Goal: Transaction & Acquisition: Obtain resource

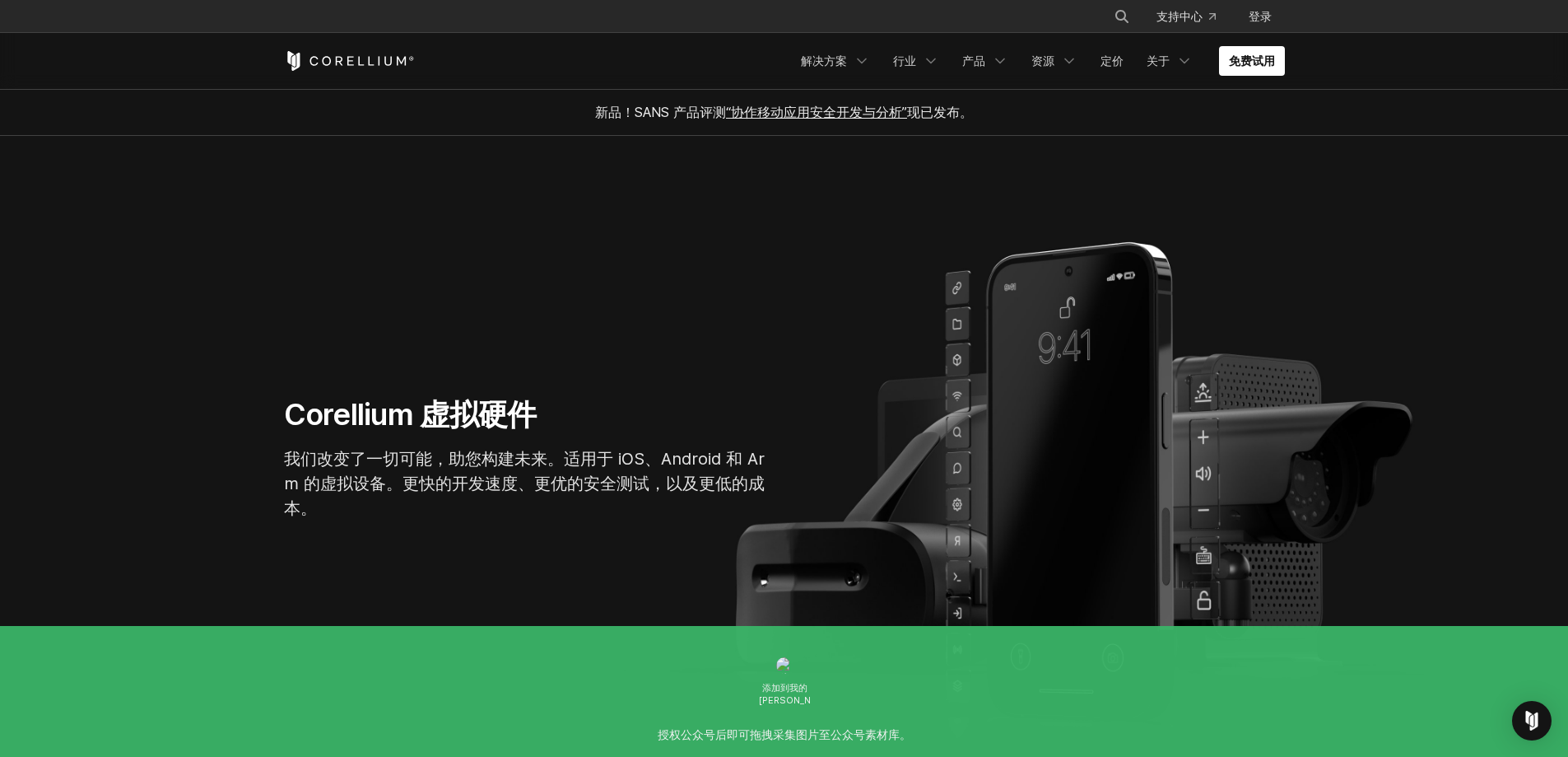
click at [728, 278] on section "Corellium 虚拟硬件 我们改变了一切可能，助您构建未来。适用于 iOS、Android 和 Arm 的虚拟设备。更快的开发速度、更优的安全测试，以及更…" at bounding box center [784, 465] width 1568 height 659
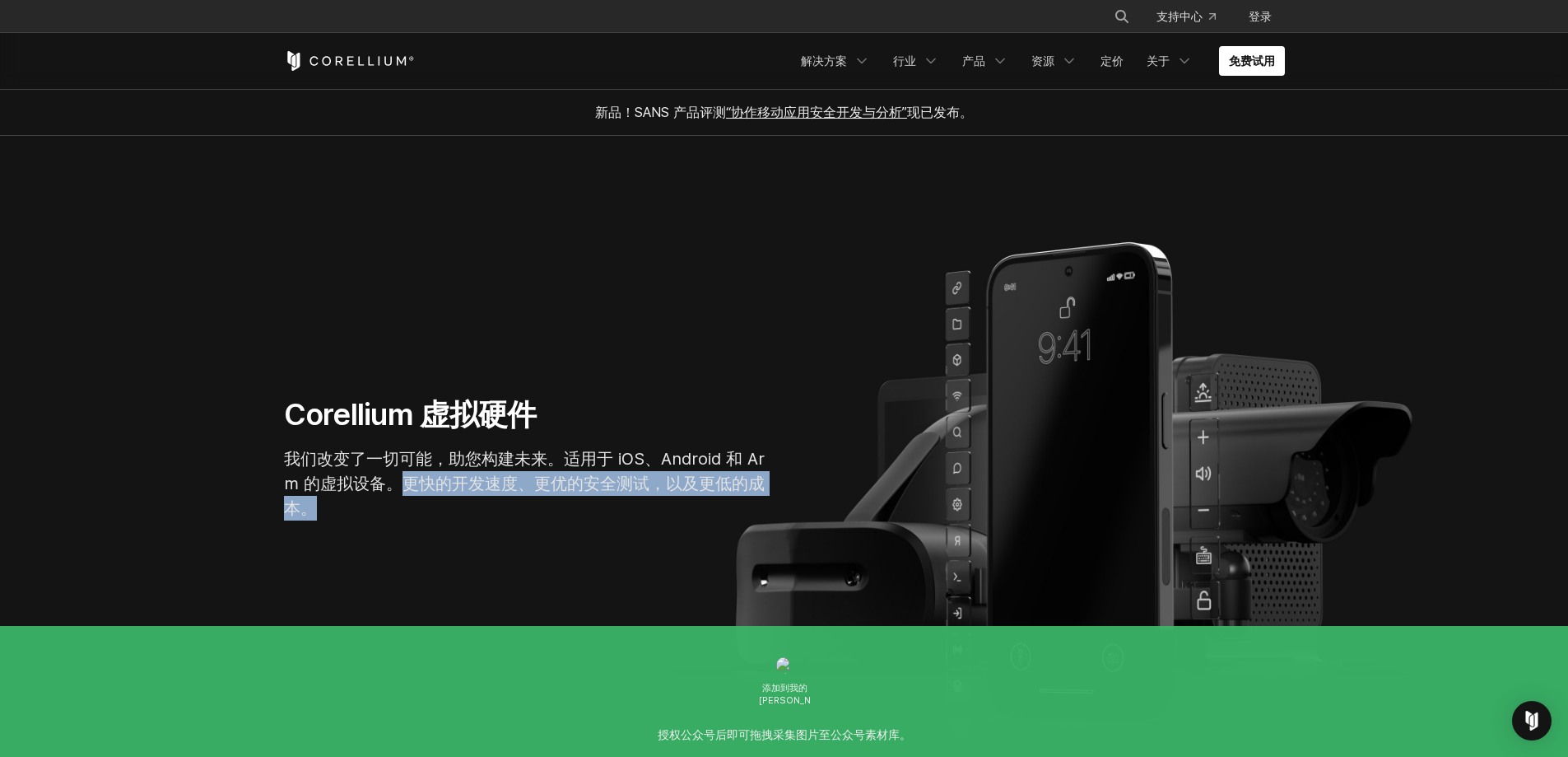
drag, startPoint x: 405, startPoint y: 489, endPoint x: 513, endPoint y: 506, distance: 109.3
click at [513, 506] on p "我们改变了一切可能，助您构建未来。适用于 iOS、Android 和 Arm 的虚拟设备。更快的开发速度、更优的安全测试，以及更低的成本。" at bounding box center [531, 483] width 494 height 74
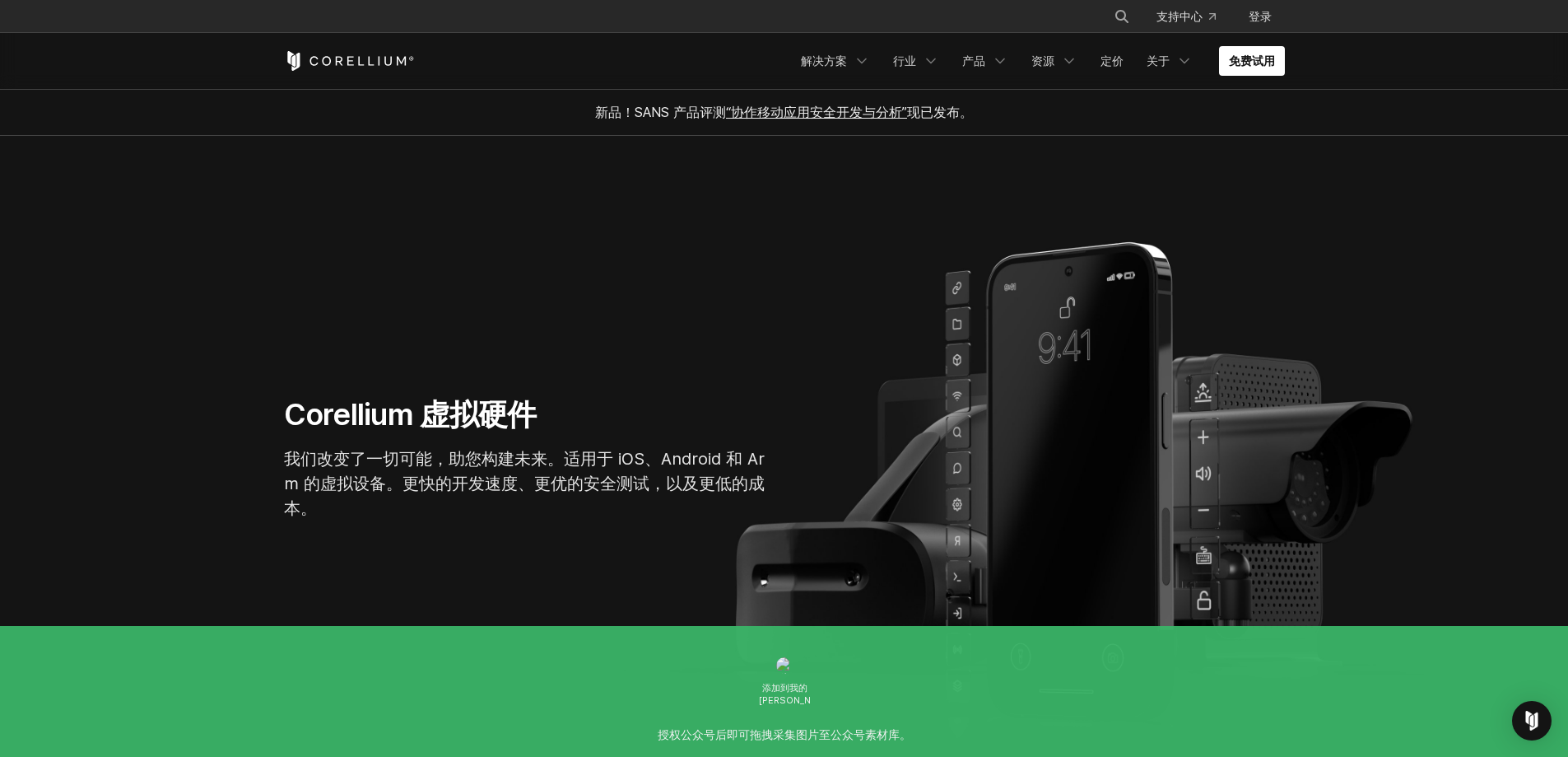
click at [577, 500] on p "我们改变了一切可能，助您构建未来。适用于 iOS、Android 和 Arm 的虚拟设备。更快的开发速度、更优的安全测试，以及更低的成本。" at bounding box center [531, 483] width 494 height 74
click at [855, 60] on icon "导航菜单" at bounding box center [861, 61] width 17 height 17
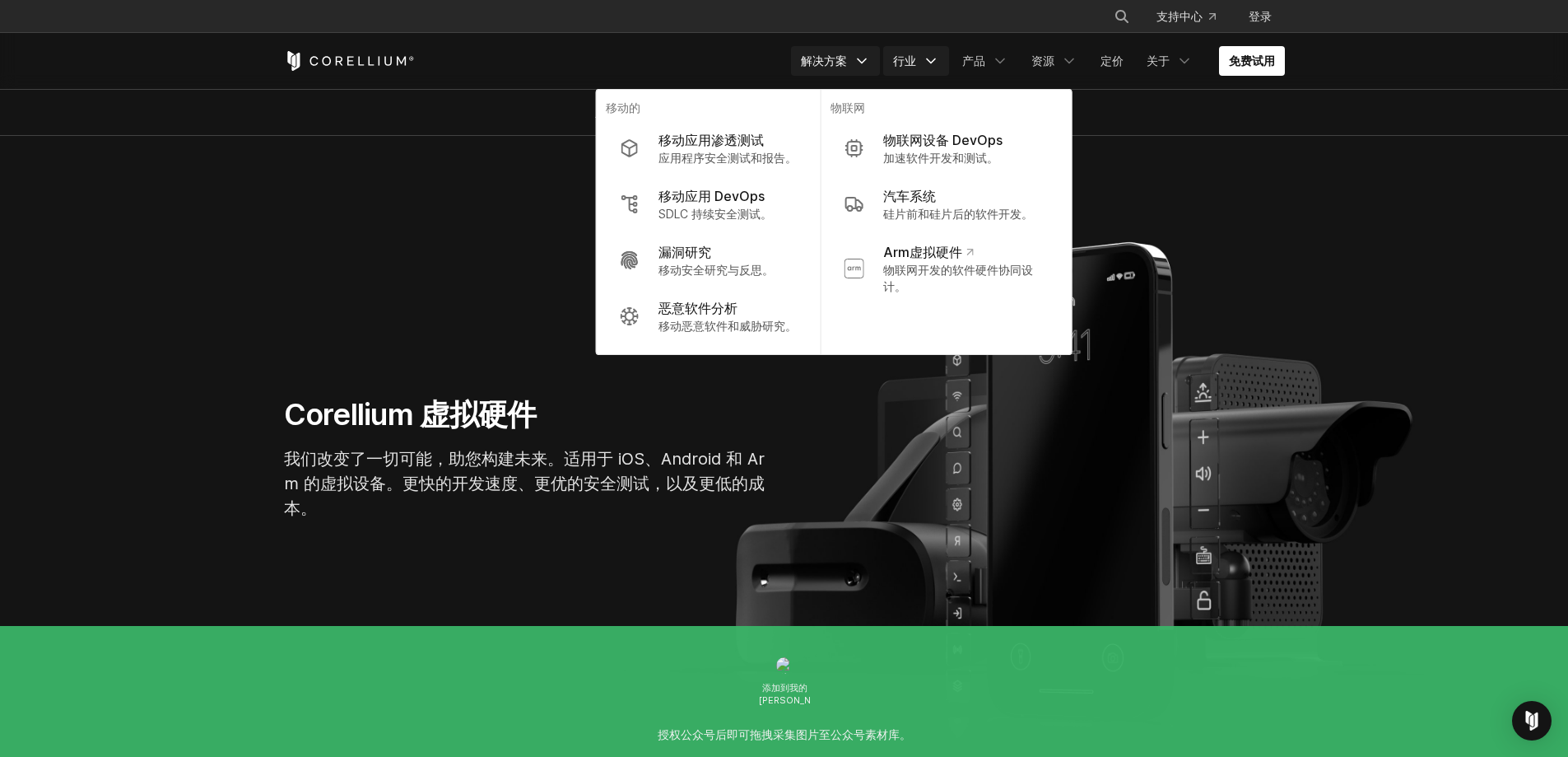
click at [898, 66] on font "行业" at bounding box center [905, 60] width 23 height 14
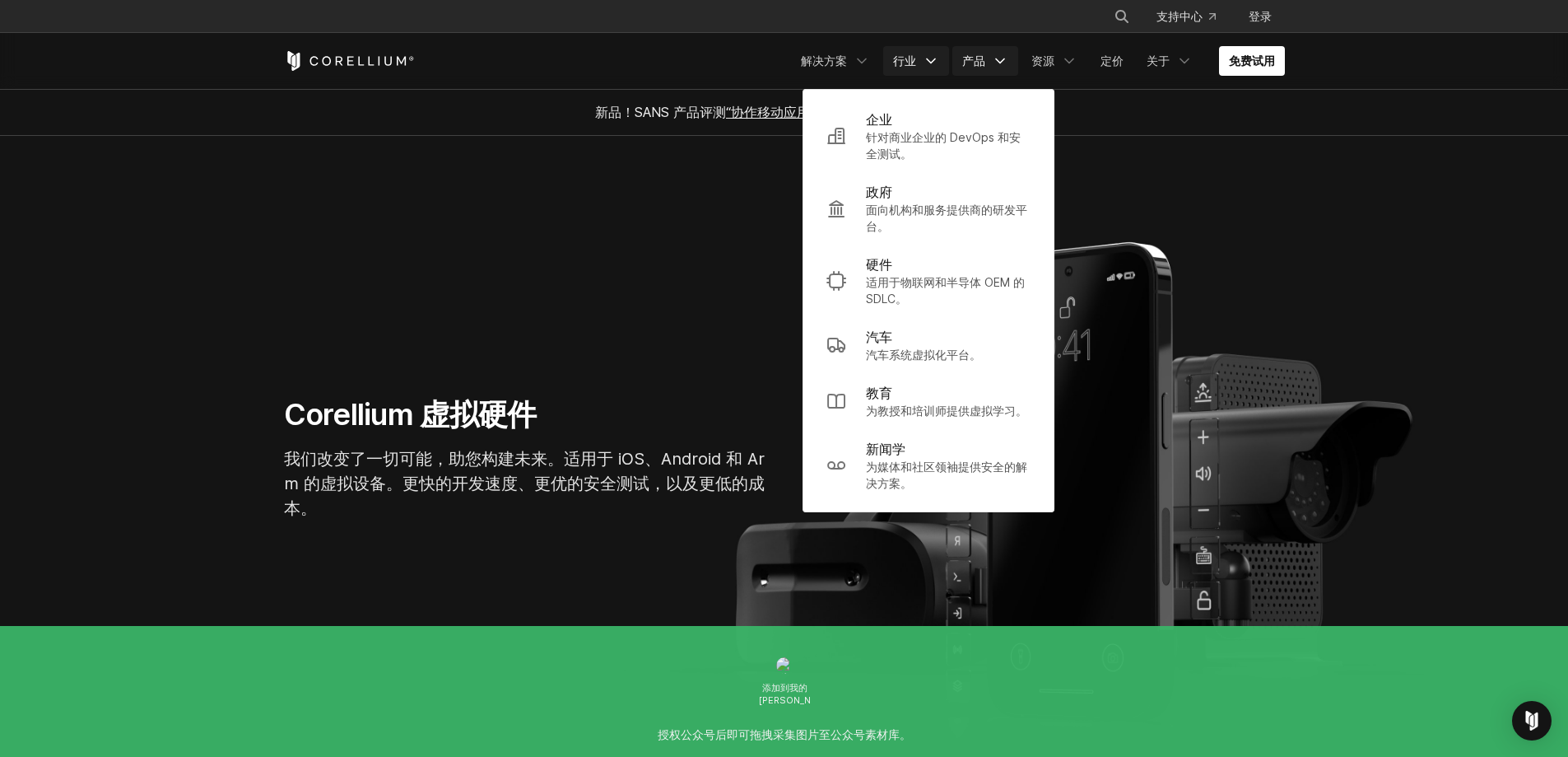
click at [981, 59] on font "产品" at bounding box center [974, 60] width 23 height 14
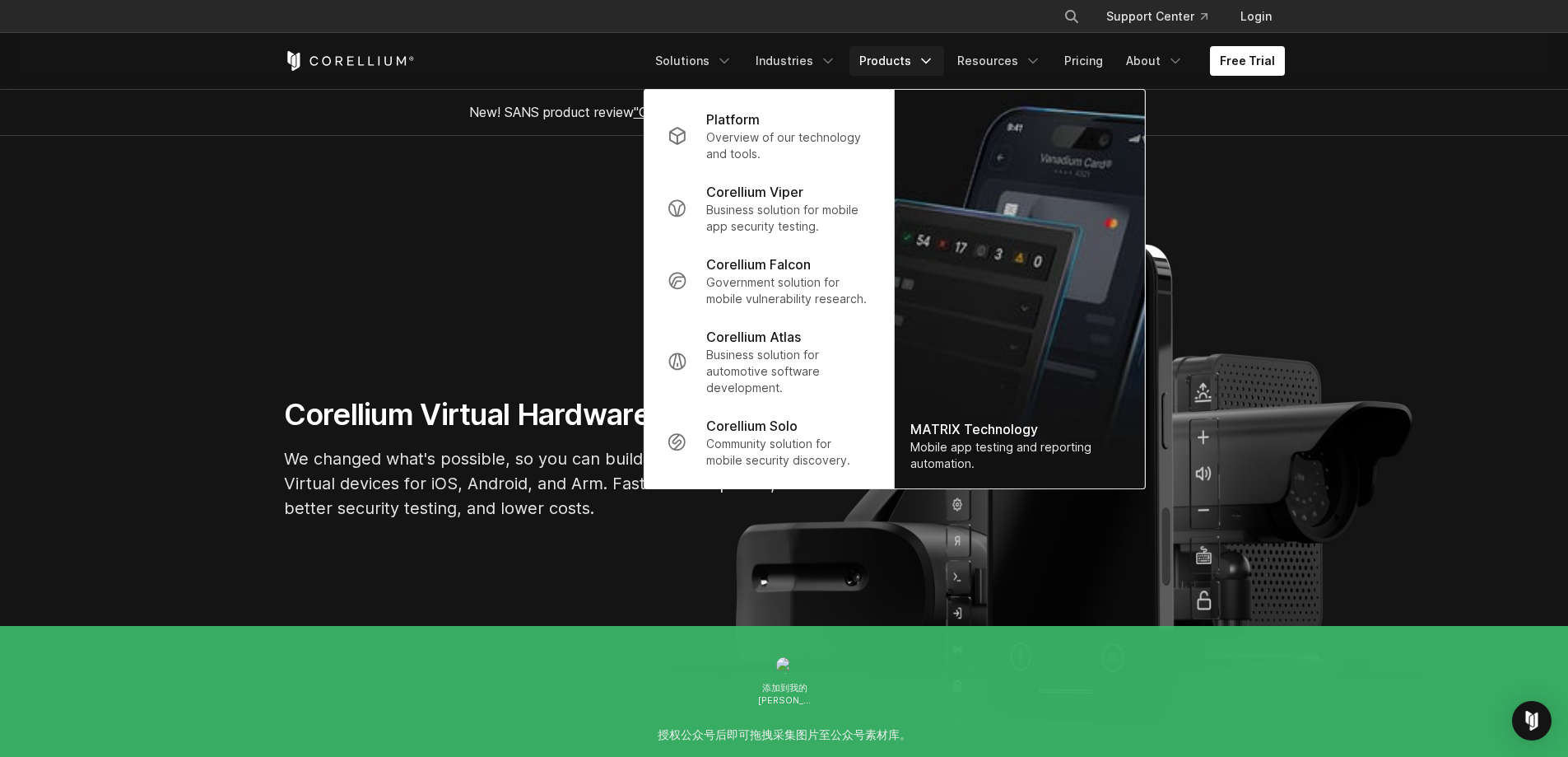
click at [1310, 202] on section "Corellium Virtual Hardware We changed what's possible, so you can build what's …" at bounding box center [784, 465] width 1568 height 659
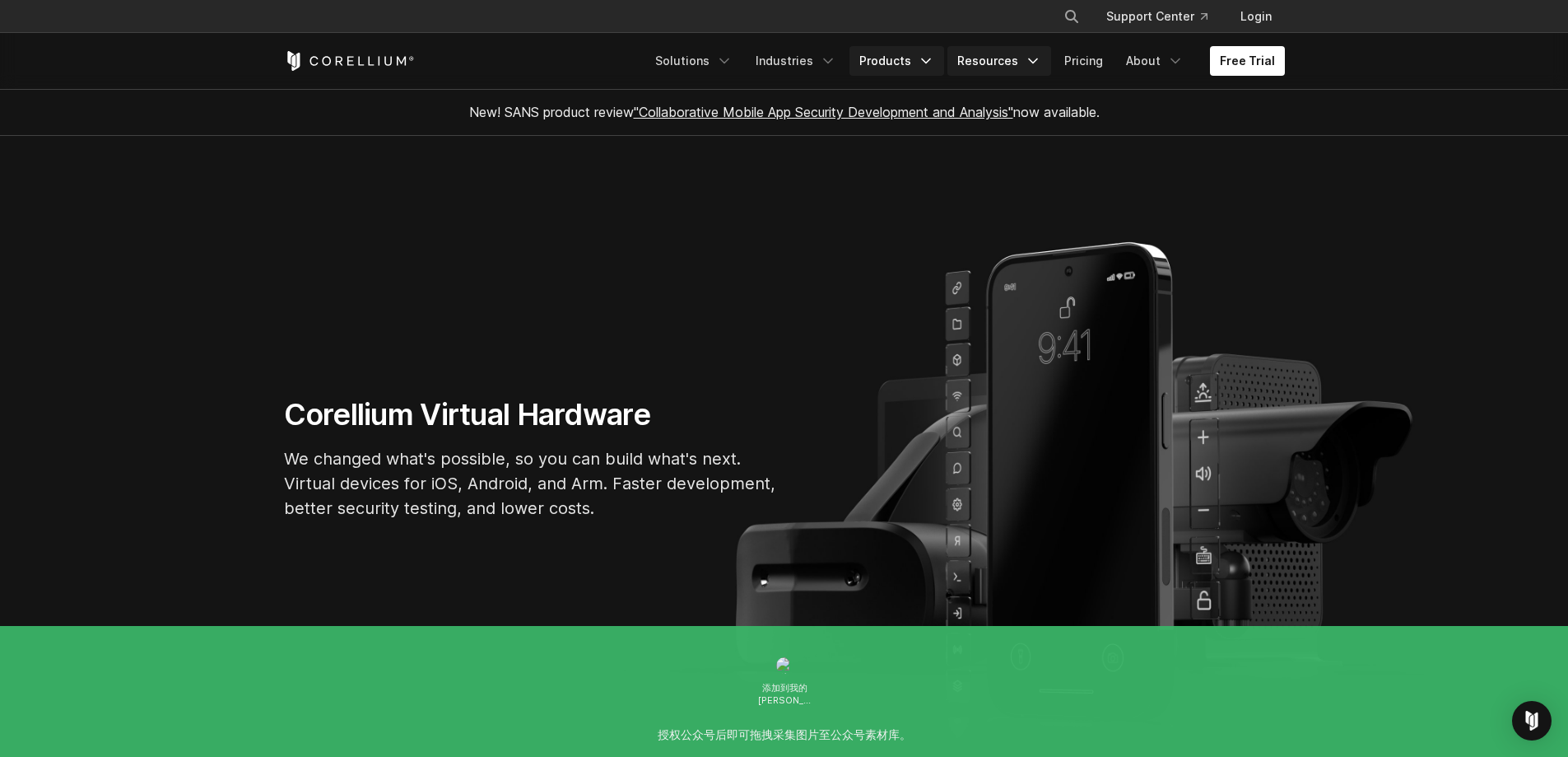
click at [1032, 64] on icon "Navigation Menu" at bounding box center [1033, 61] width 17 height 17
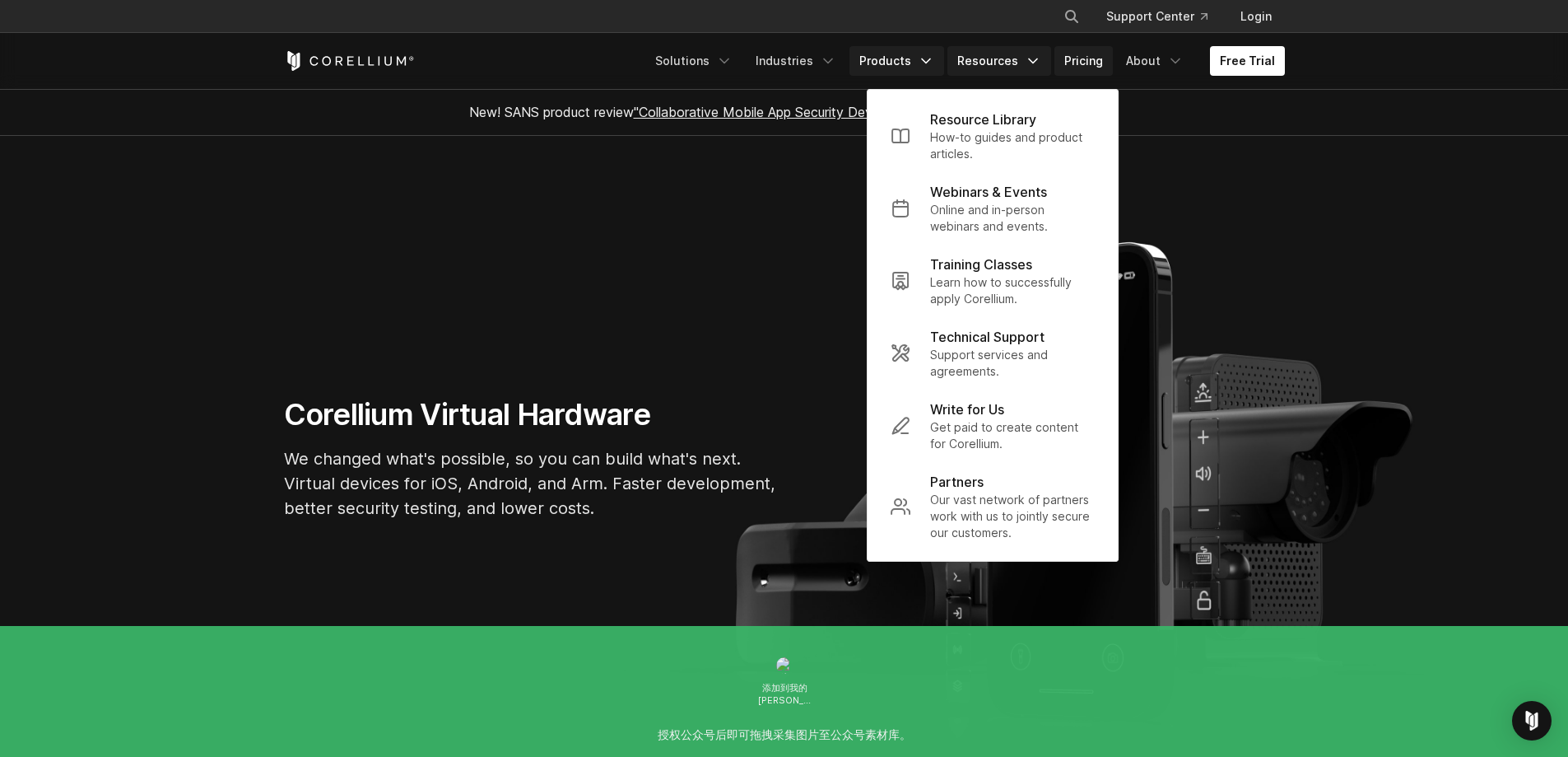
click at [1083, 63] on link "Pricing" at bounding box center [1083, 61] width 58 height 30
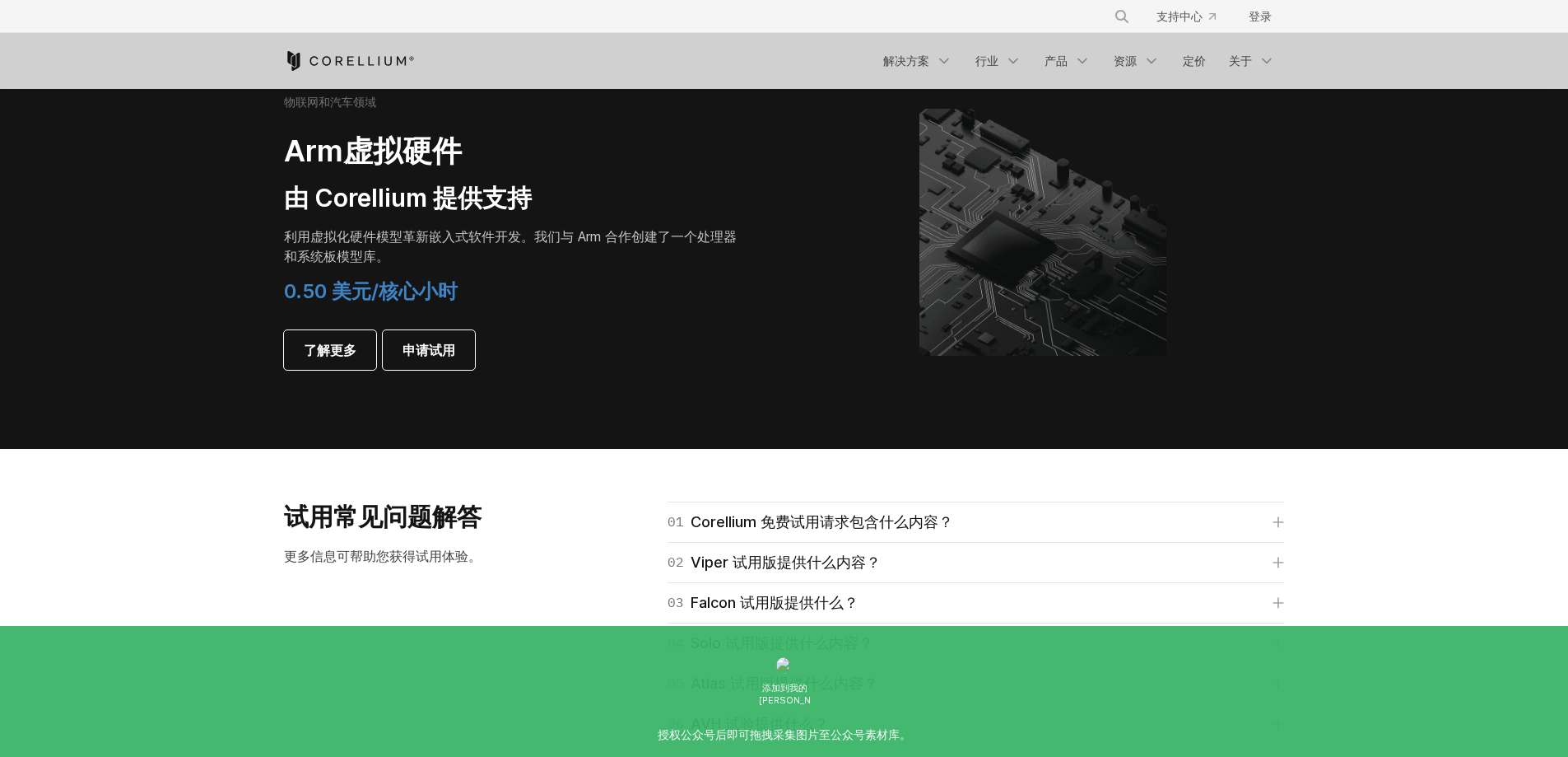
scroll to position [1976, 0]
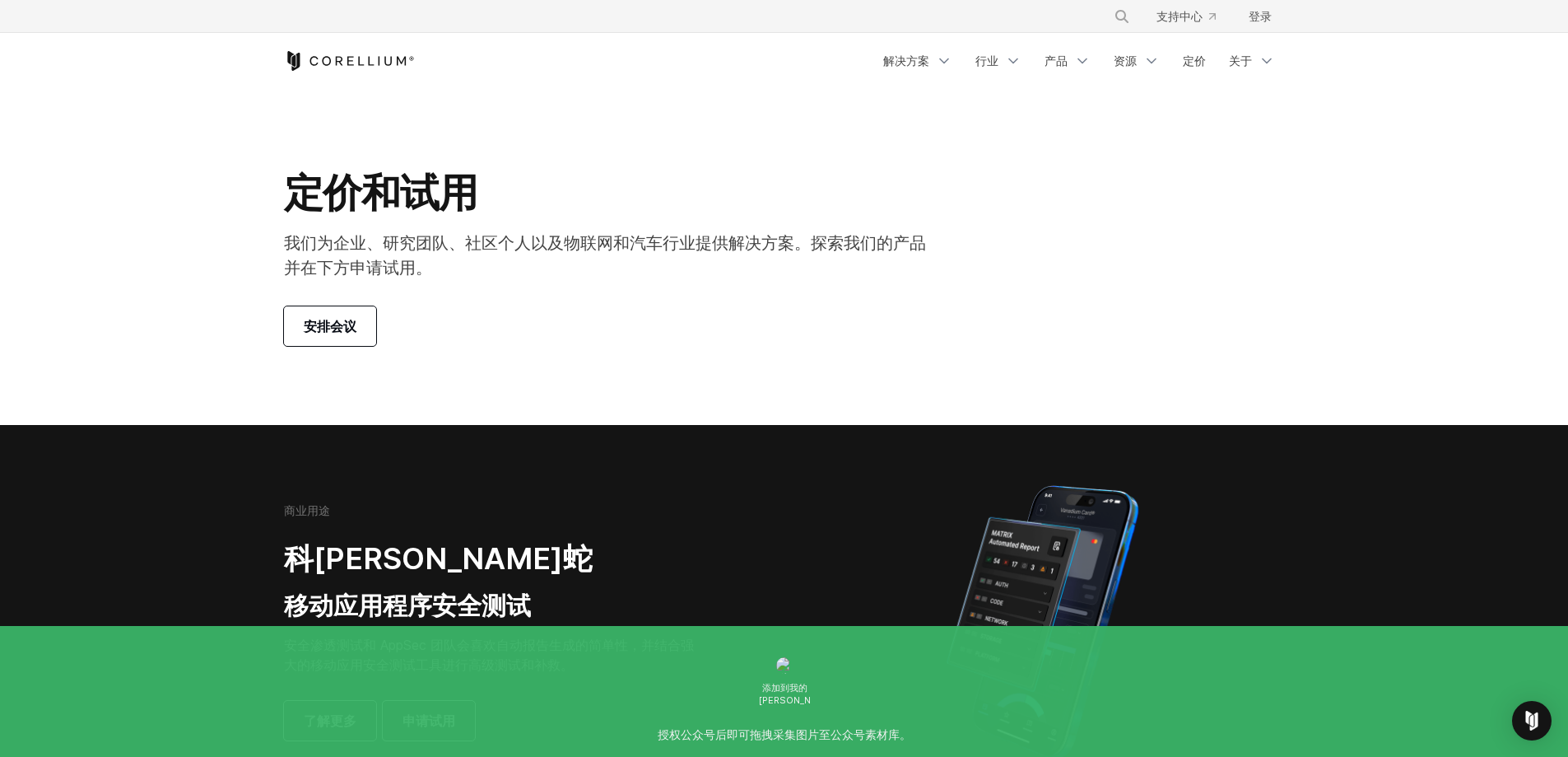
click at [939, 425] on section "商业用途 科雷利姆·蝰蛇 移动应用程序安全测试 安全渗透测试和 AppSec 团队会喜欢自动报告生成的简单性，并结合强大的移动应用安全测试工具进行高级测试和补…" at bounding box center [784, 621] width 1568 height 393
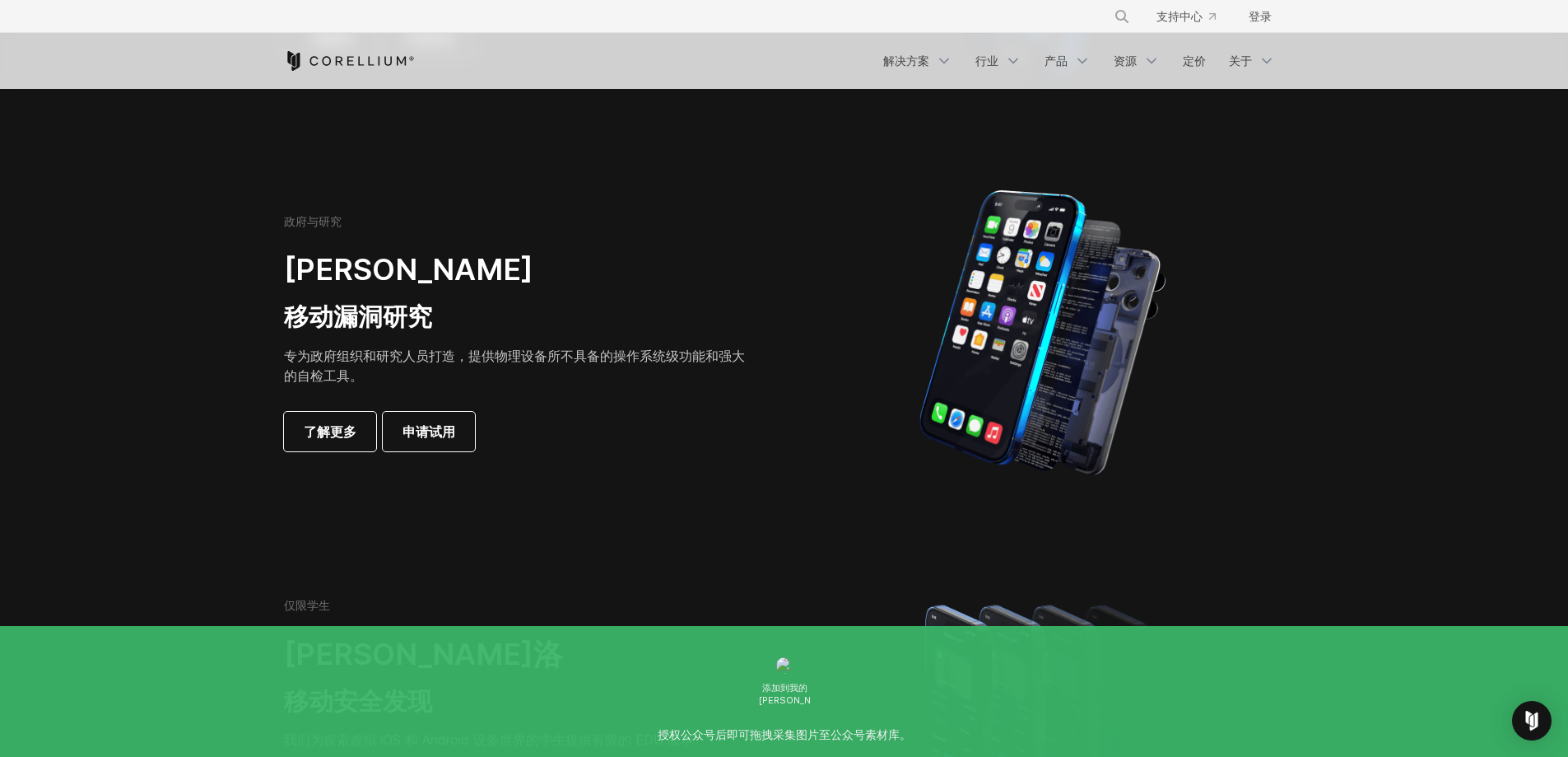
scroll to position [823, 0]
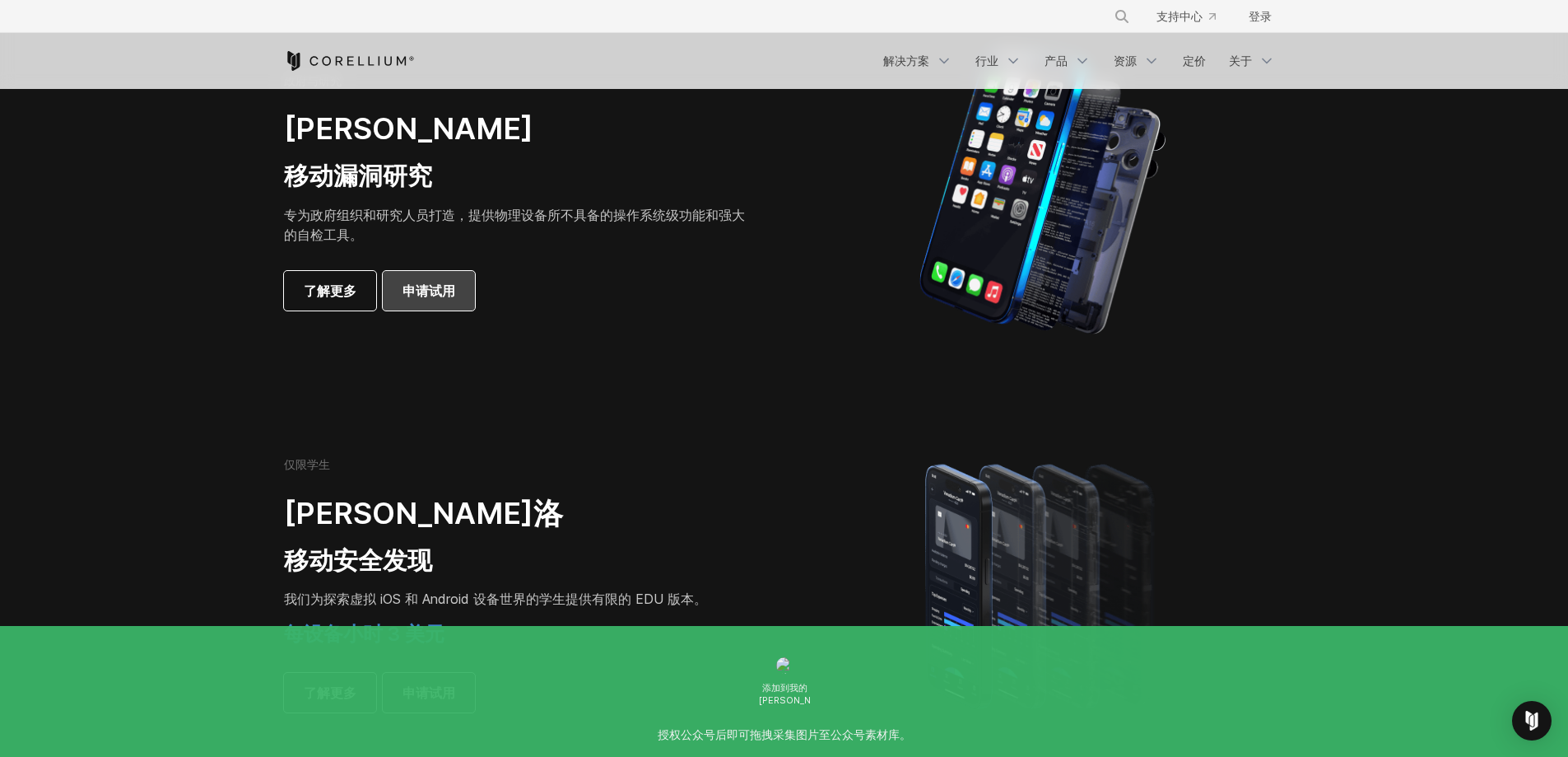
click at [446, 301] on link "申请试用" at bounding box center [429, 290] width 92 height 39
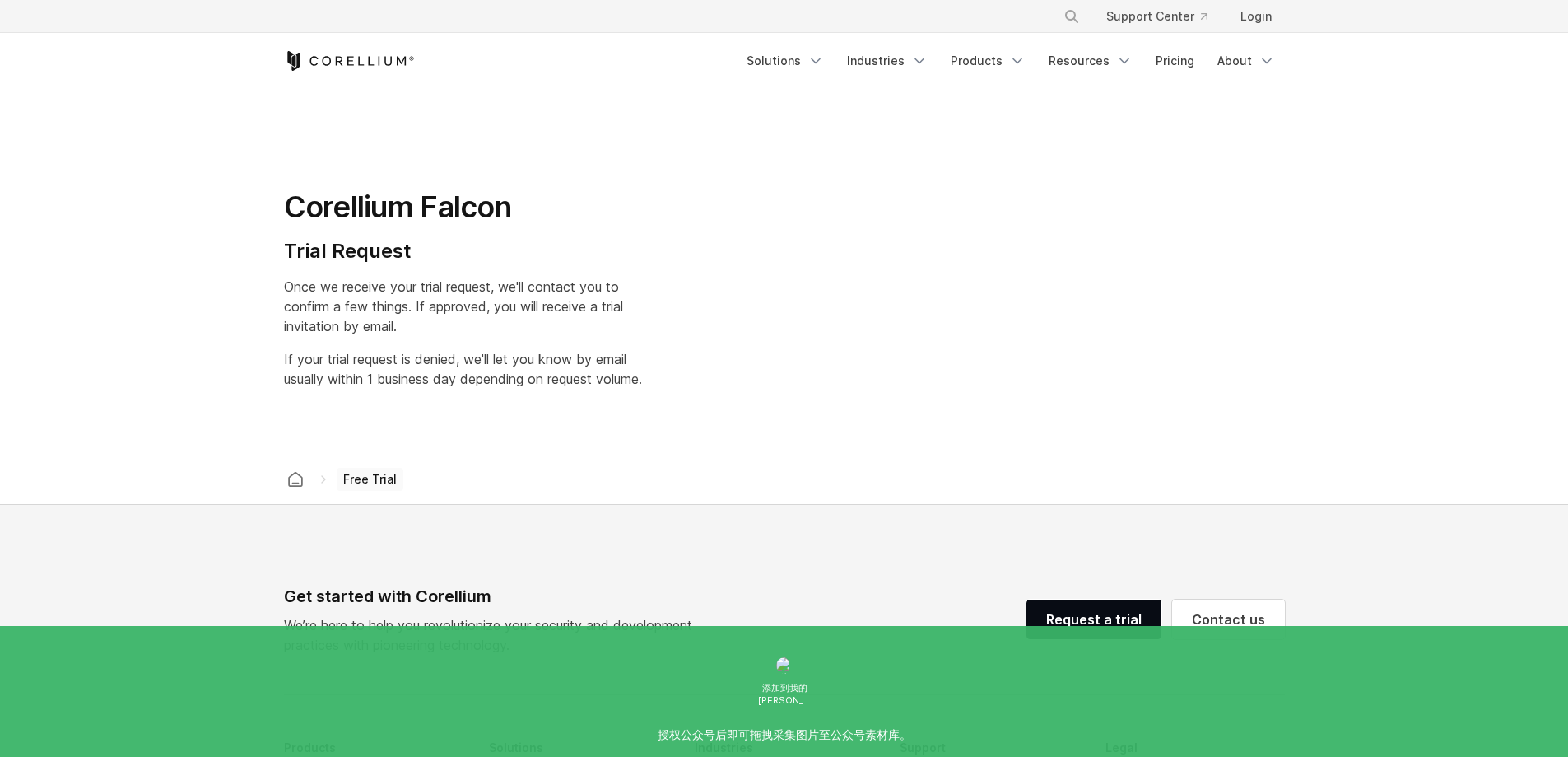
select select "**"
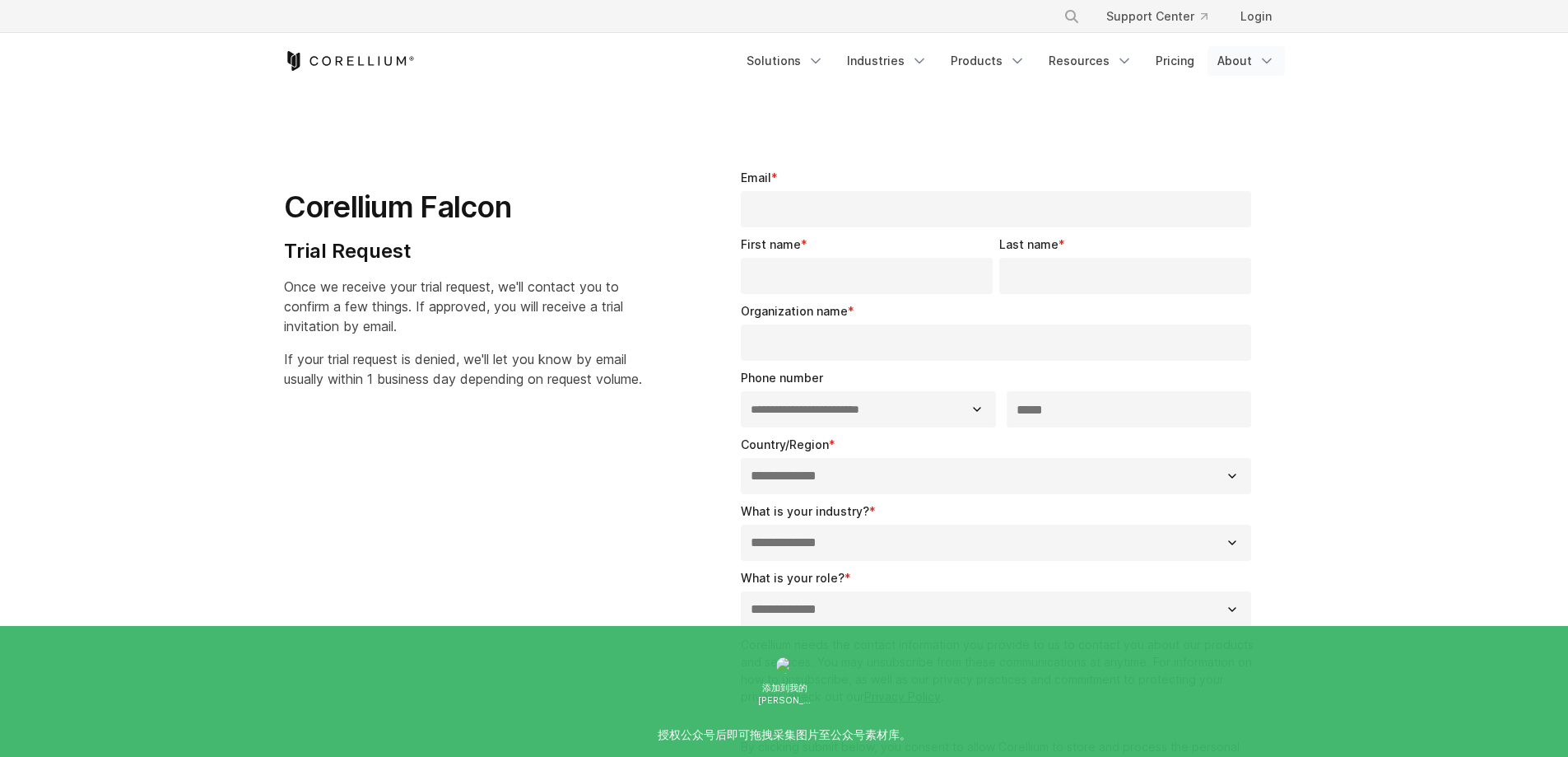
click at [1273, 64] on icon "Navigation Menu" at bounding box center [1267, 61] width 17 height 17
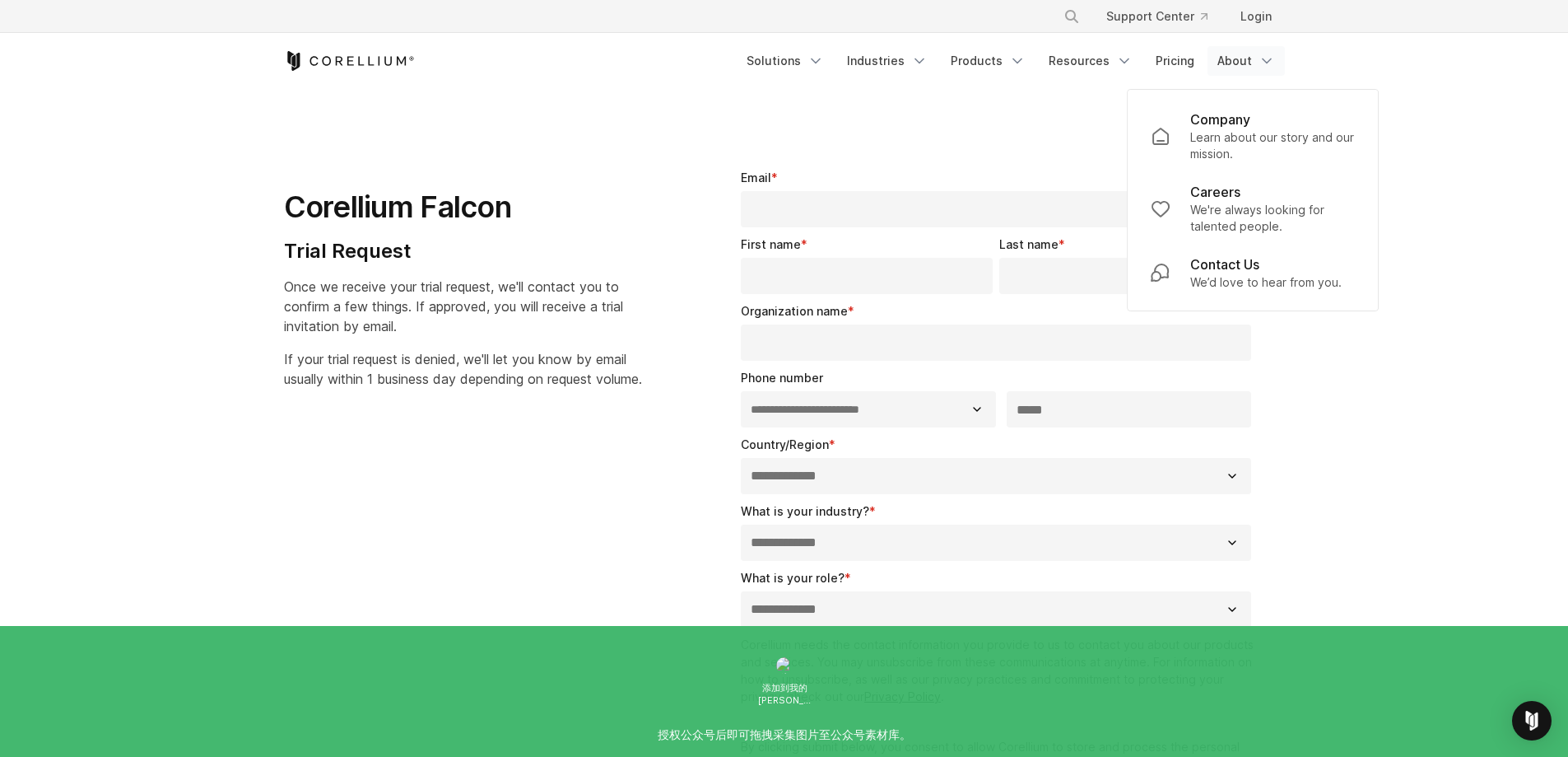
click at [1475, 86] on header "× Search our site... Support Center Login" at bounding box center [784, 44] width 1568 height 89
click at [1008, 64] on link "Products" at bounding box center [988, 61] width 95 height 30
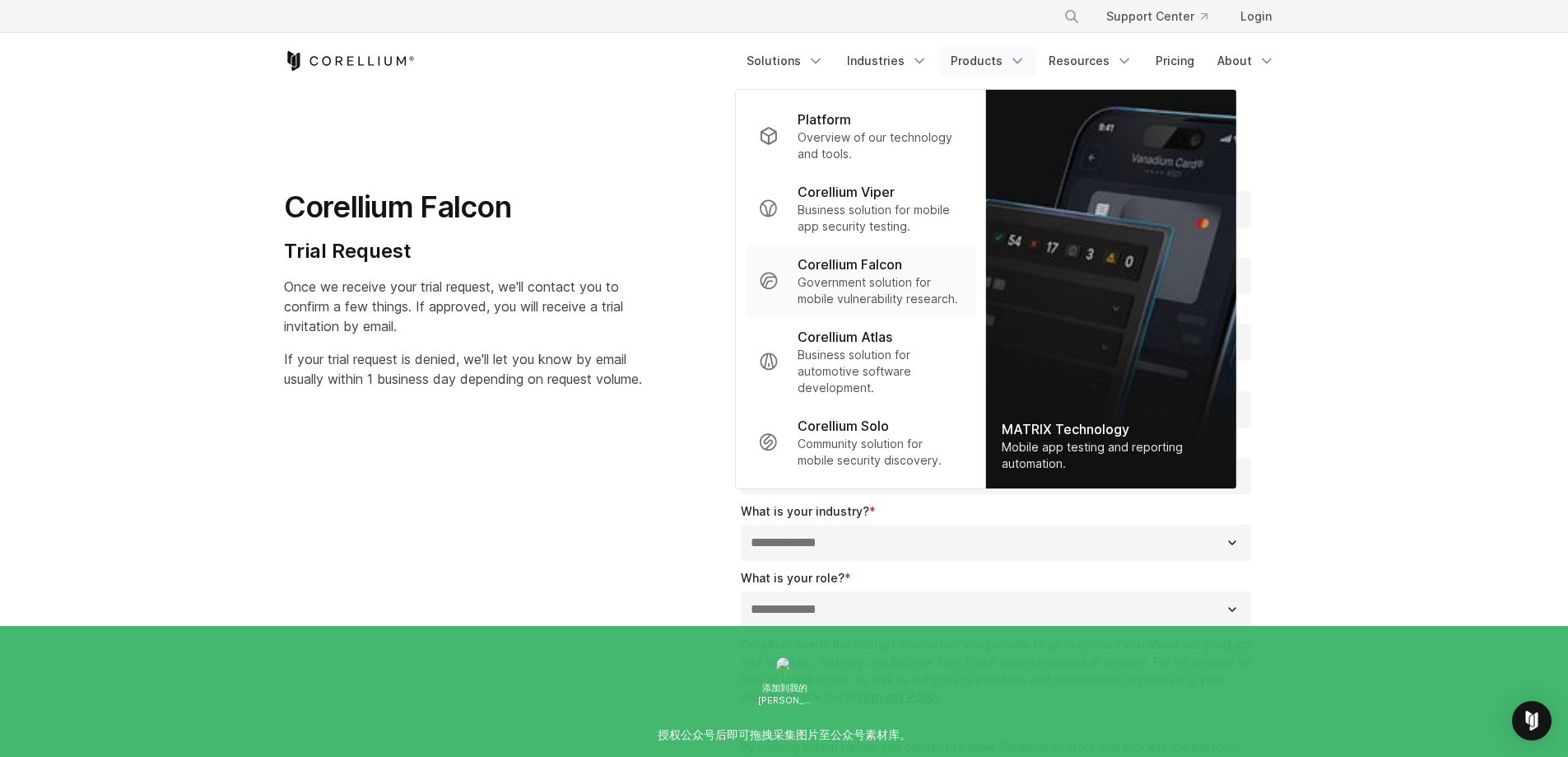
click at [941, 283] on p "Government solution for mobile vulnerability research." at bounding box center [880, 291] width 164 height 33
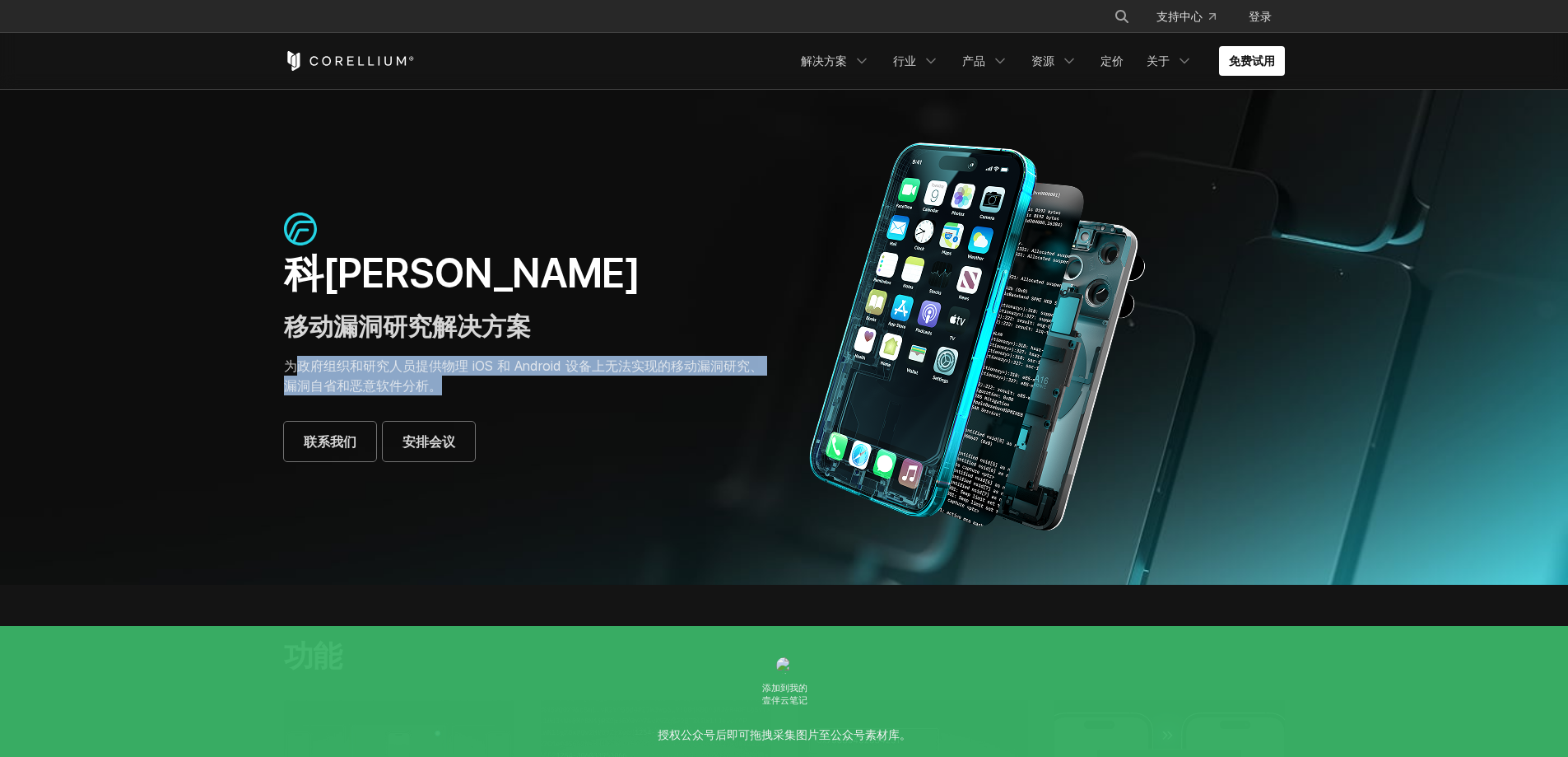
drag, startPoint x: 291, startPoint y: 365, endPoint x: 475, endPoint y: 382, distance: 184.8
click at [472, 381] on p "为政府组织和研究人员提供物理 iOS 和 Android 设备上无法实现的移动漏洞研究、漏洞自省和恶意软件分析。" at bounding box center [526, 375] width 484 height 39
click at [476, 382] on p "为政府组织和研究人员提供物理 iOS 和 Android 设备上无法实现的移动漏洞研究、漏洞自省和恶意软件分析。" at bounding box center [526, 375] width 484 height 39
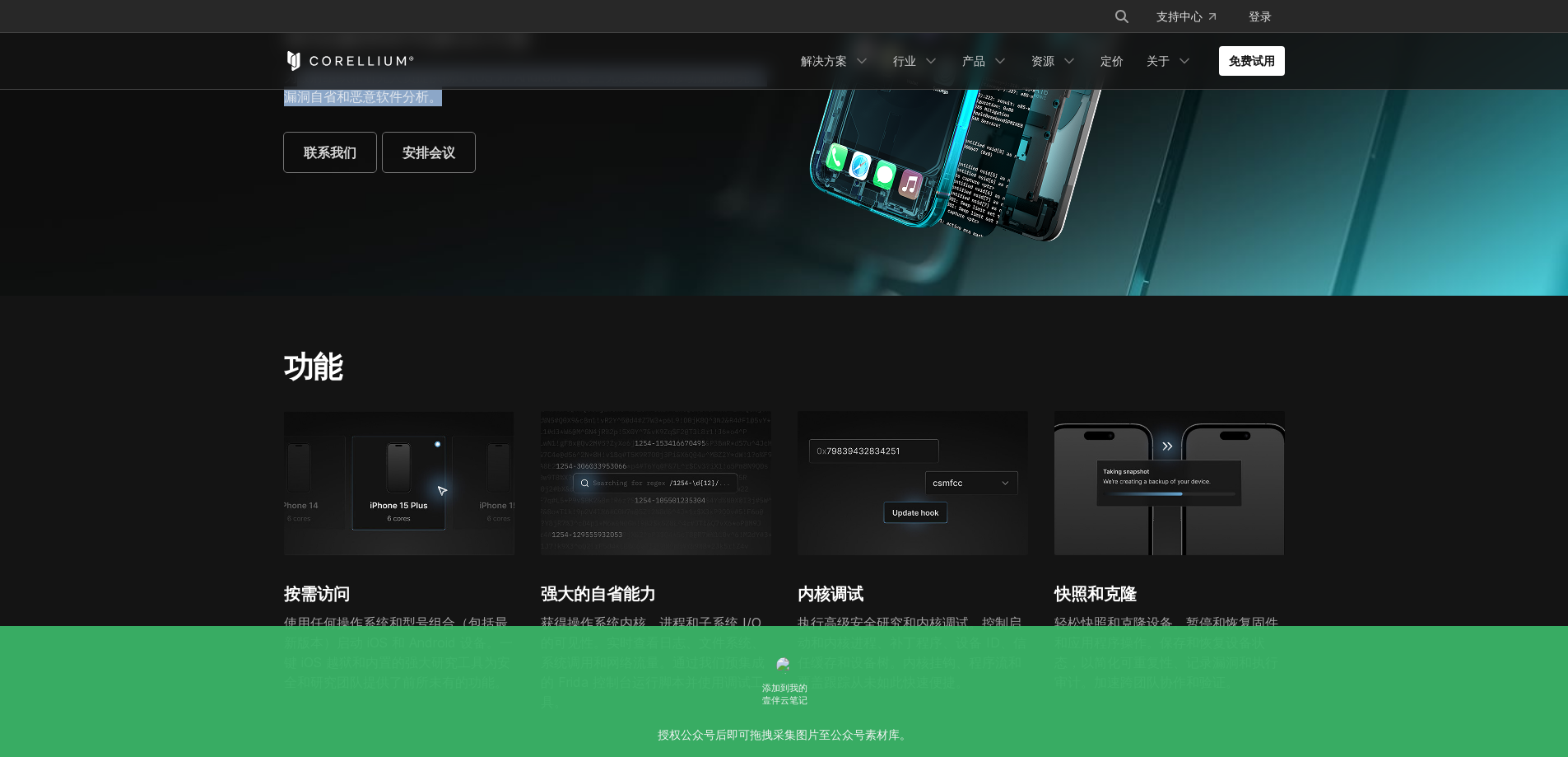
scroll to position [412, 0]
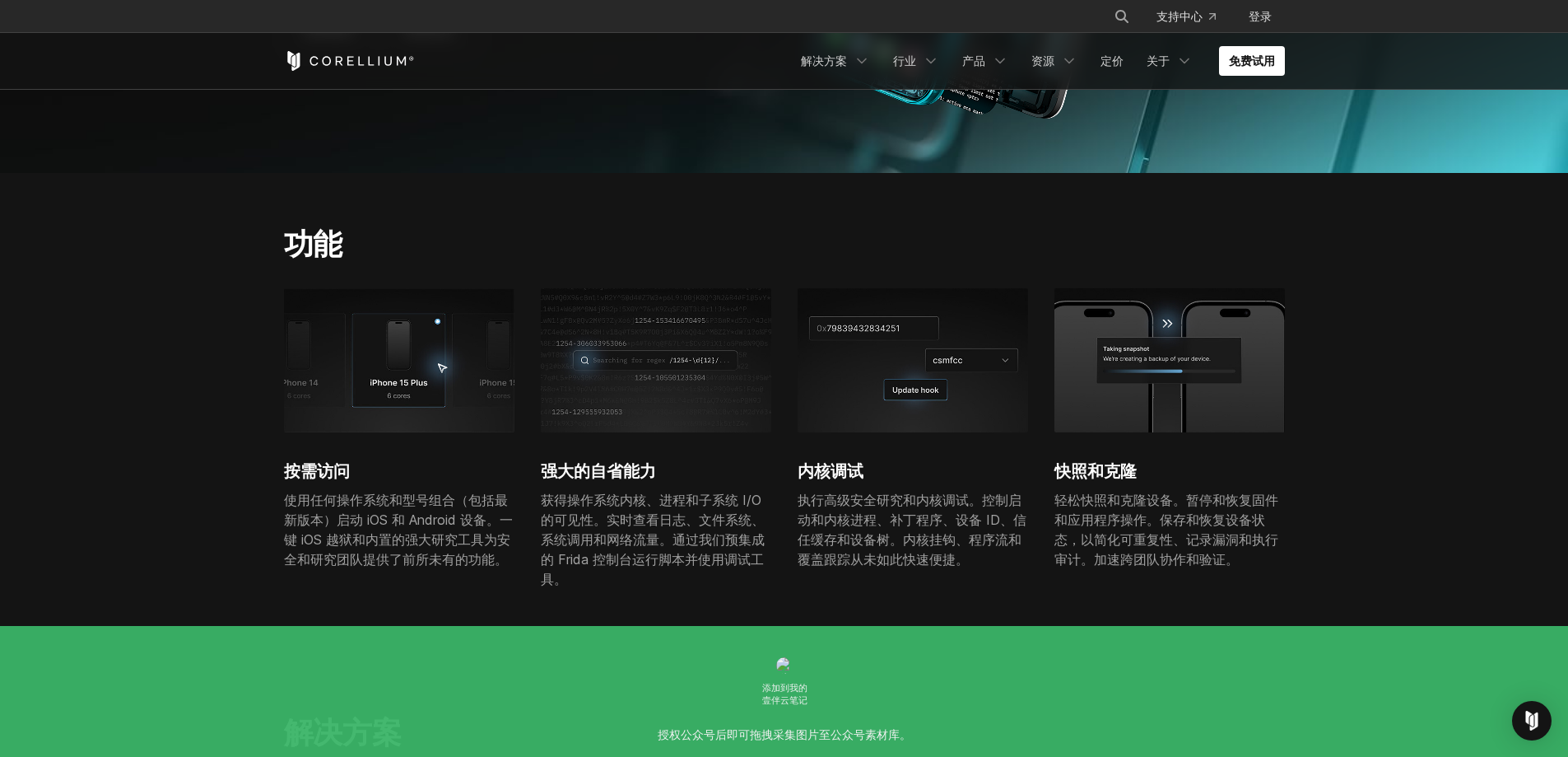
click at [128, 421] on section "功能 按需访问 使用任何操作系统和型号组合（包括最新版本）启动 iOS 和 Android 设备。一键 iOS 越狱和内置的强大研究工具为安全和研究团队提供了…" at bounding box center [784, 417] width 1568 height 488
drag, startPoint x: 285, startPoint y: 497, endPoint x: 385, endPoint y: 502, distance: 100.1
click at [385, 502] on font "使用任何操作系统和型号组合（包括最新版本）启动 iOS 和 Android 设备。一键 iOS 越狱和内置的强大研究工具为安全和研究团队提供了前所未有的功能。" at bounding box center [398, 529] width 229 height 76
drag, startPoint x: 338, startPoint y: 521, endPoint x: 452, endPoint y: 518, distance: 114.0
click at [452, 518] on font "使用任何操作系统和型号组合（包括最新版本）启动 iOS 和 Android 设备。一键 iOS 越狱和内置的强大研究工具为安全和研究团队提供了前所未有的功能。" at bounding box center [398, 529] width 229 height 76
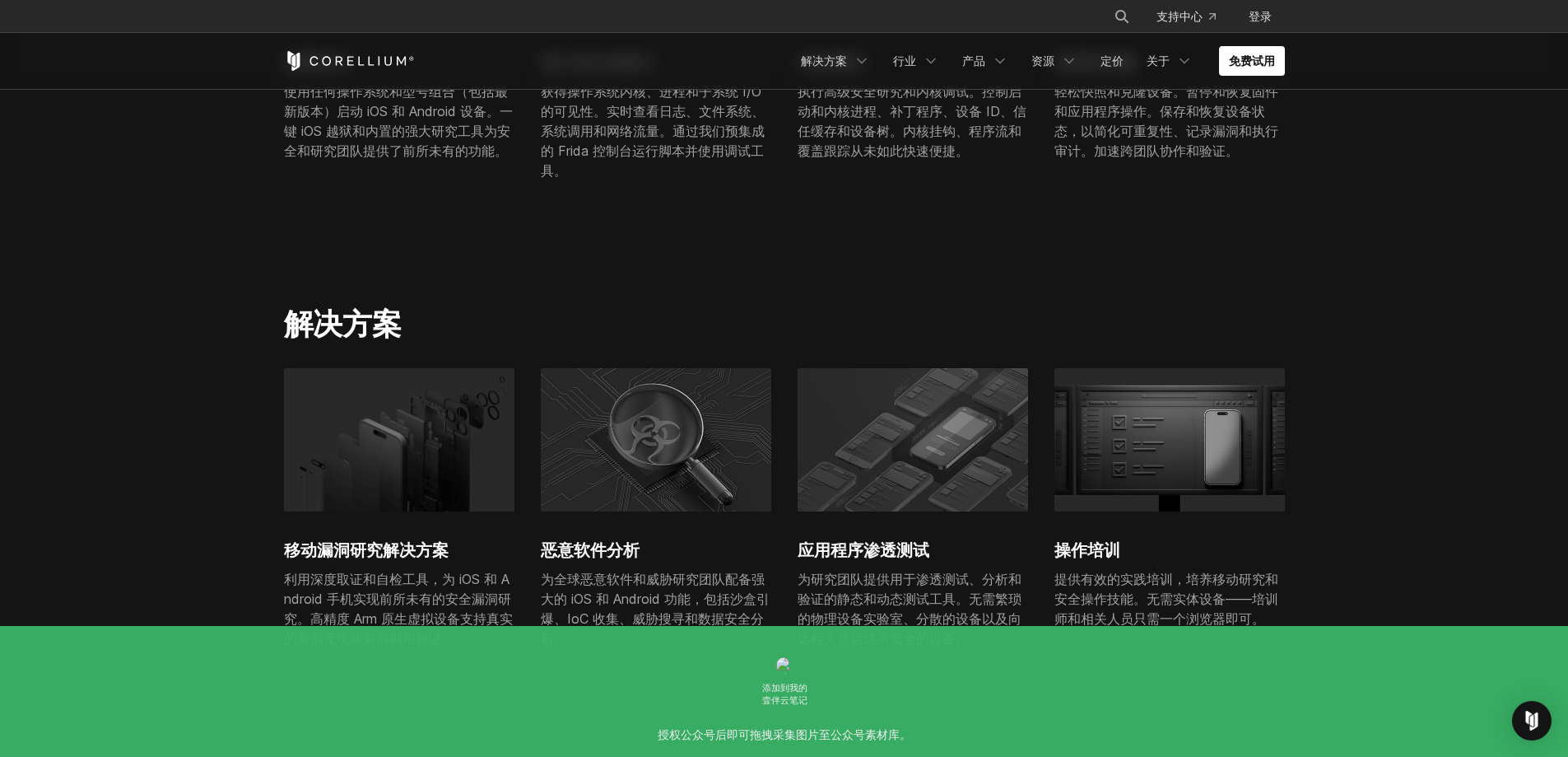
scroll to position [823, 0]
click at [174, 525] on section "解决方案 移动漏洞研究解决方案 利用深度取证和自检工具，为 iOS 和 Android 手机实现前所未有的安全漏洞研究。高精度 Arm 原生虚拟设备支持真实的…" at bounding box center [784, 484] width 1568 height 468
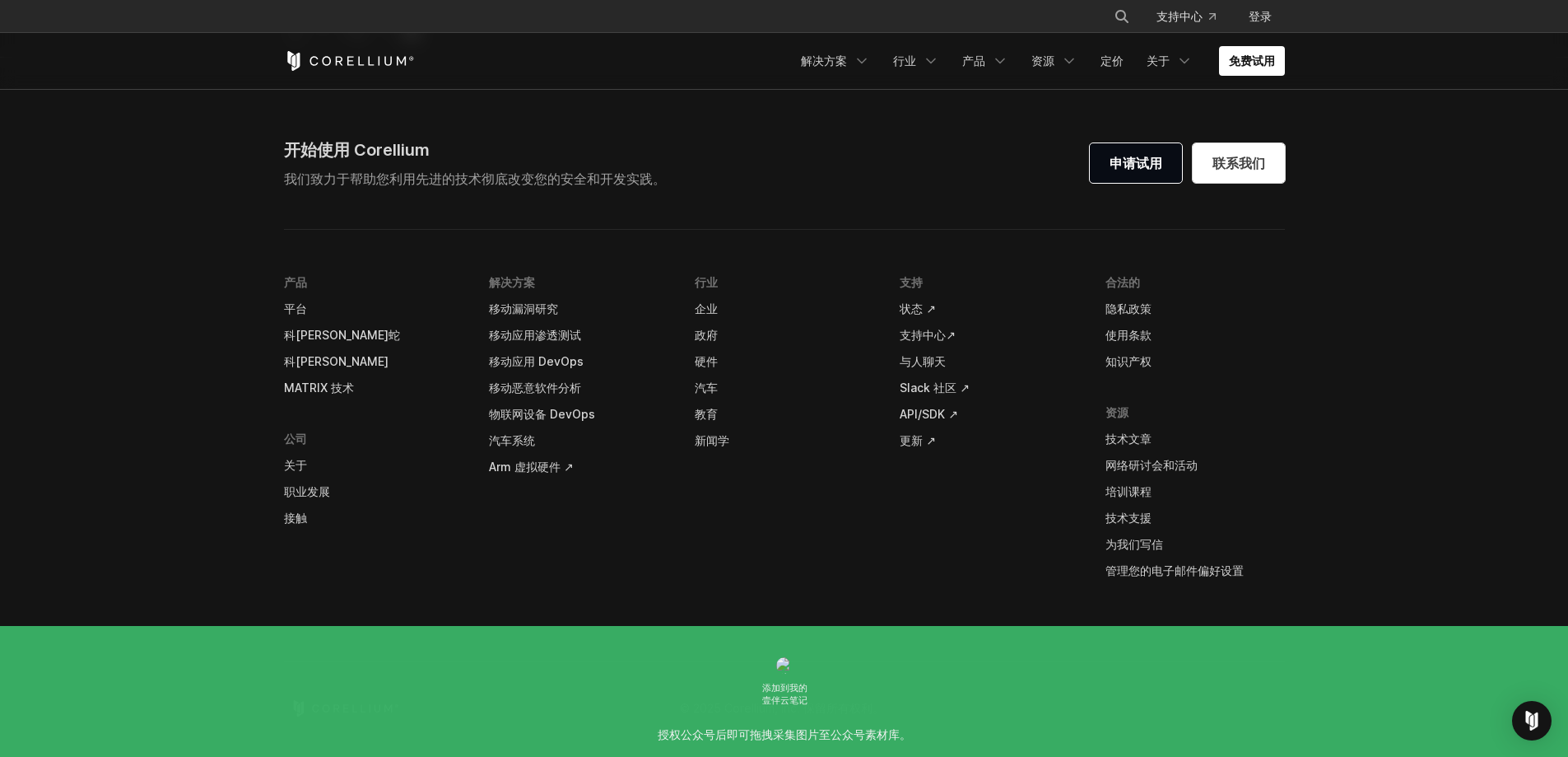
scroll to position [4986, 0]
